Goal: Information Seeking & Learning: Learn about a topic

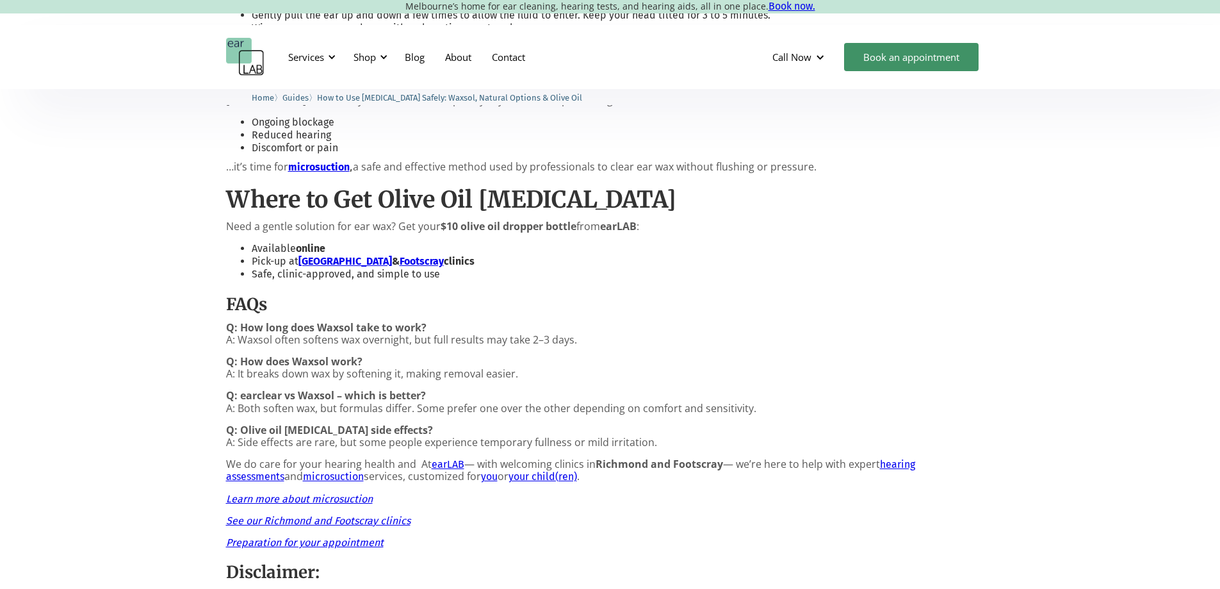
click at [703, 311] on h3 "FAQs" at bounding box center [610, 304] width 768 height 22
click at [715, 393] on p "Q: earclear vs Waxsol – which is better? A: Both soften wax, but formulas diffe…" at bounding box center [610, 401] width 768 height 24
click at [630, 325] on p "Q: How long does Waxsol take to work? A: Waxsol often softens wax overnight, bu…" at bounding box center [610, 333] width 768 height 24
click at [286, 498] on em "Learn more about microsuction" at bounding box center [299, 498] width 147 height 12
